Goal: Task Accomplishment & Management: Manage account settings

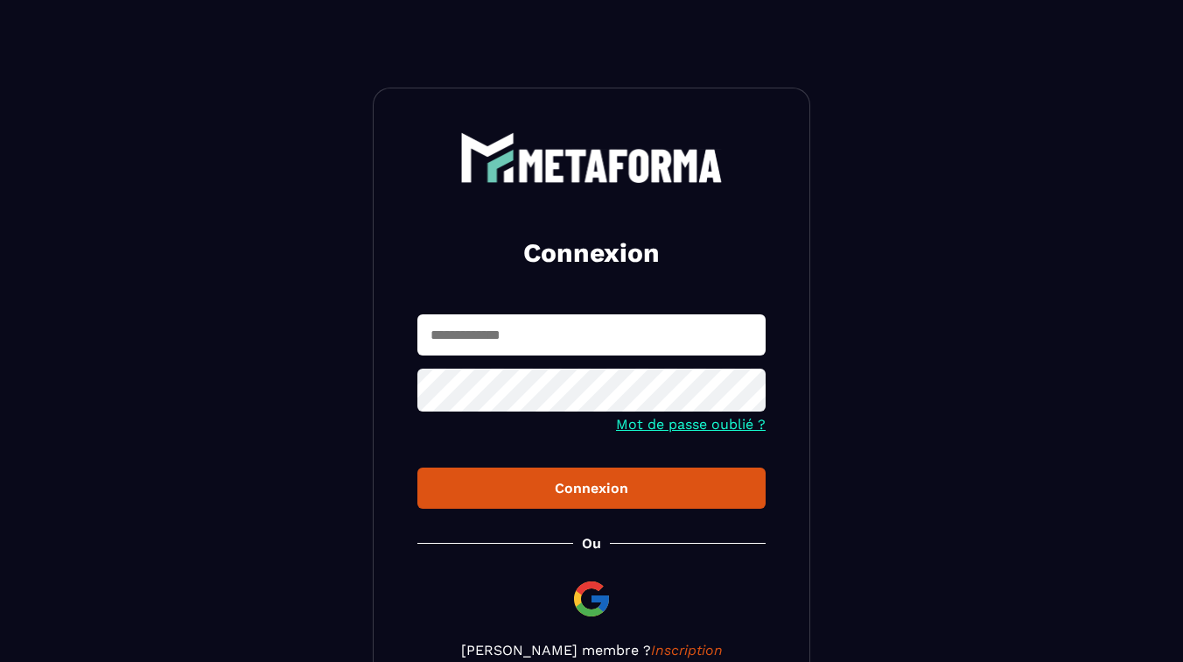
type input "**********"
click at [567, 488] on div "Connexion" at bounding box center [591, 488] width 320 height 17
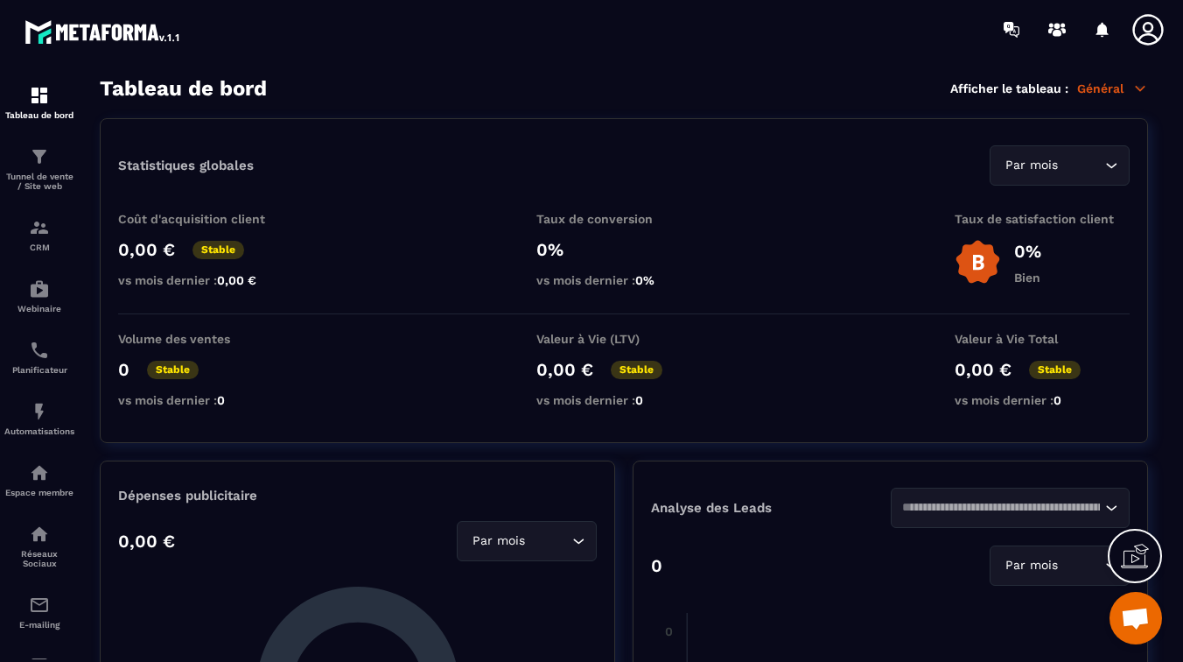
click at [1097, 95] on p "Général" at bounding box center [1112, 89] width 71 height 16
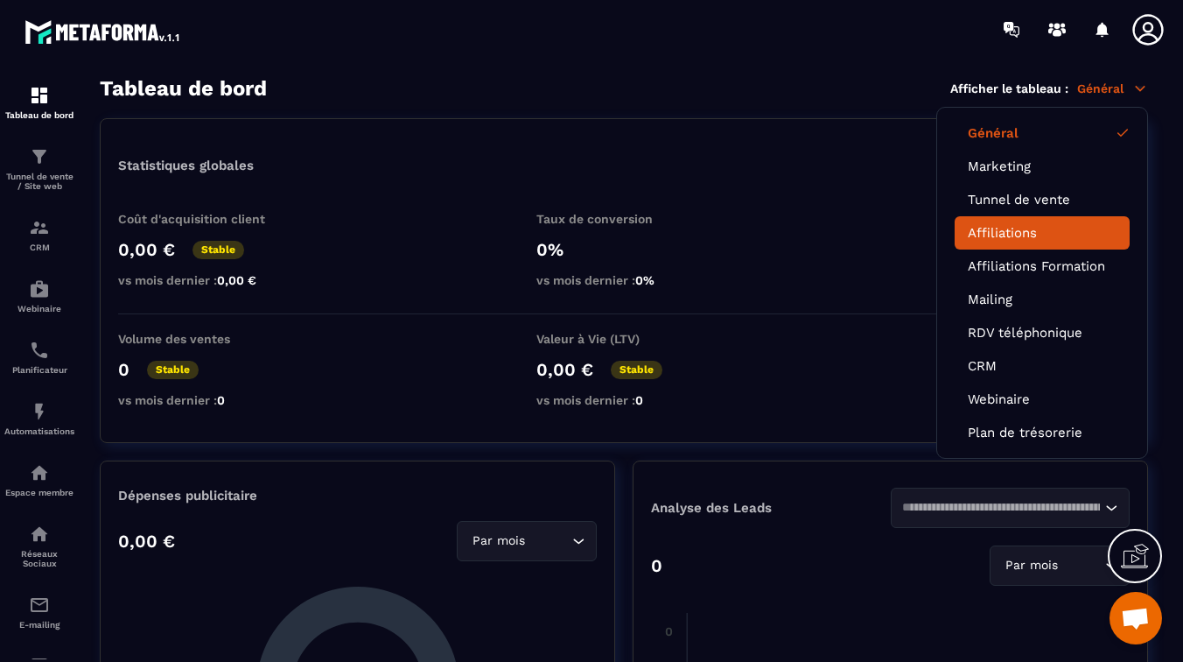
click at [1057, 228] on link "Affiliations" at bounding box center [1042, 233] width 149 height 16
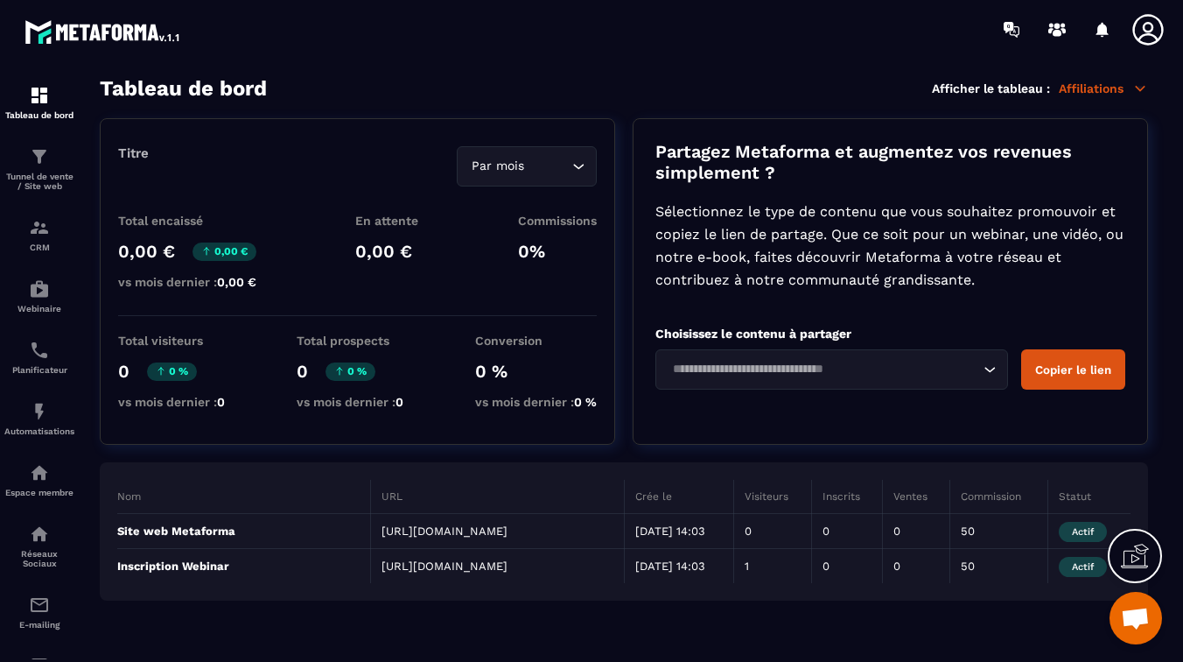
drag, startPoint x: 545, startPoint y: 547, endPoint x: 382, endPoint y: 528, distance: 164.8
click at [382, 528] on td "[URL][DOMAIN_NAME]" at bounding box center [498, 531] width 254 height 35
copy td "[URL][DOMAIN_NAME]"
